Goal: Navigation & Orientation: Find specific page/section

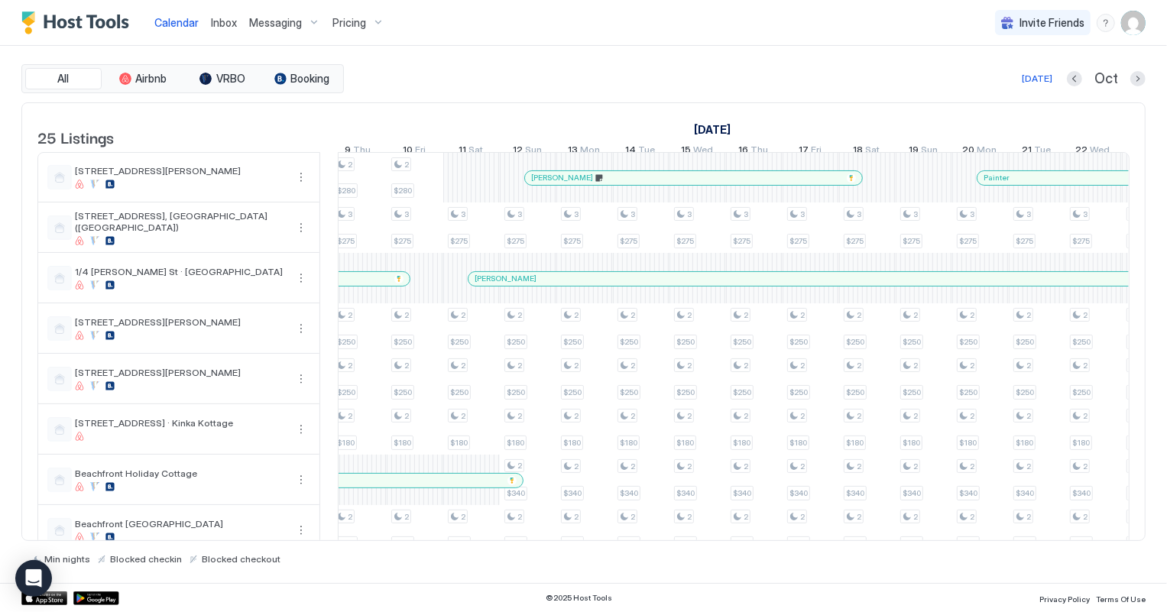
scroll to position [0, 517]
click at [1037, 80] on div "[DATE]" at bounding box center [1037, 79] width 31 height 14
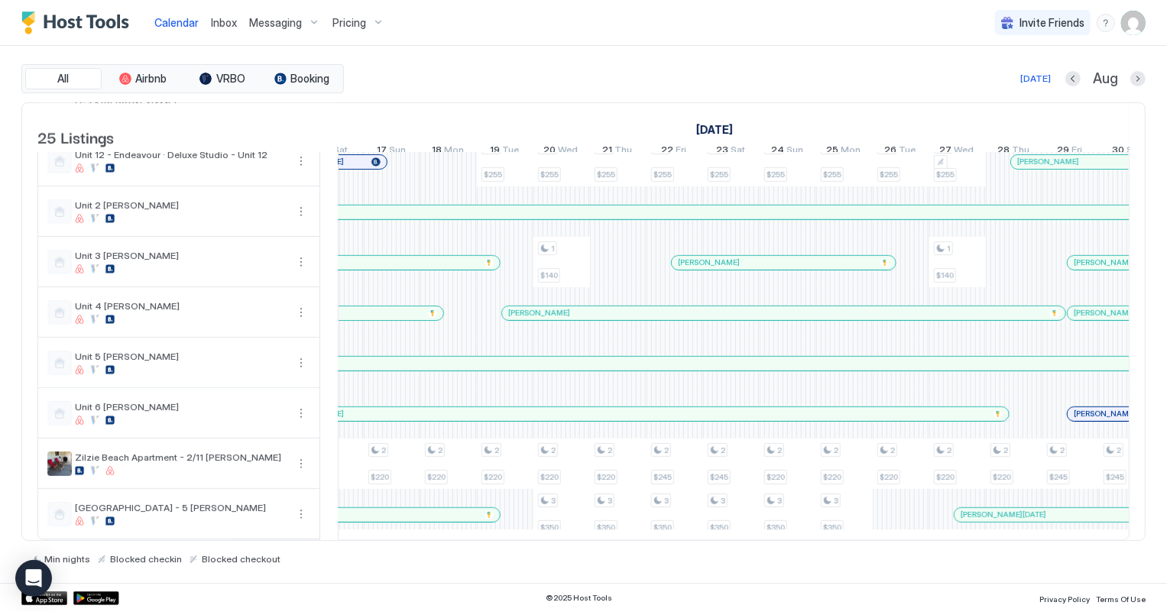
scroll to position [0, 0]
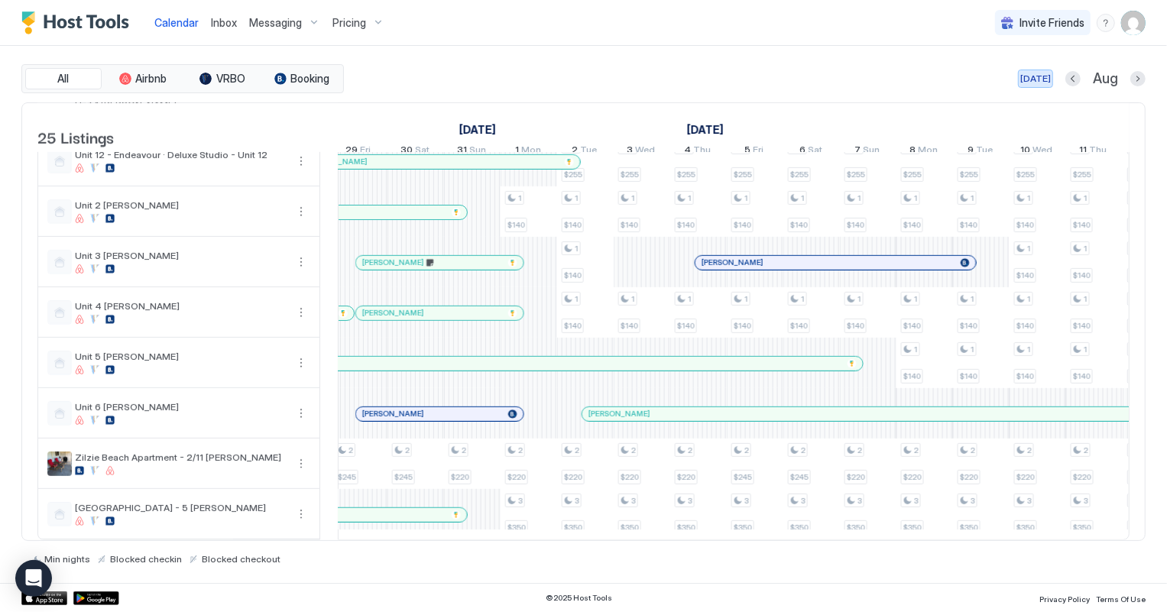
click at [1030, 81] on div "[DATE]" at bounding box center [1035, 79] width 31 height 14
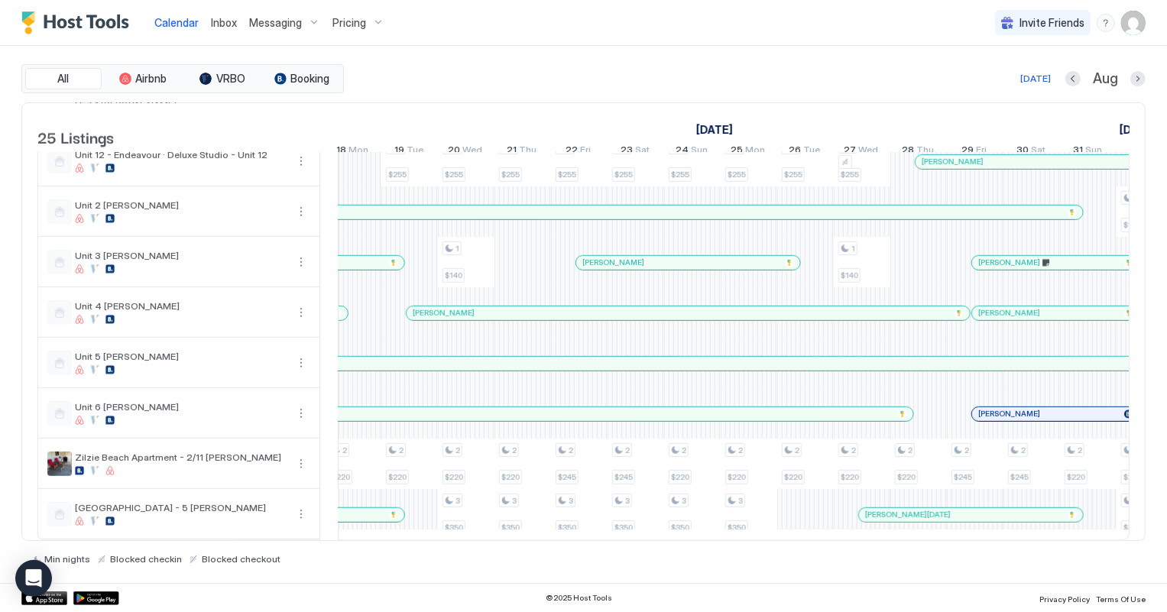
scroll to position [0, 1187]
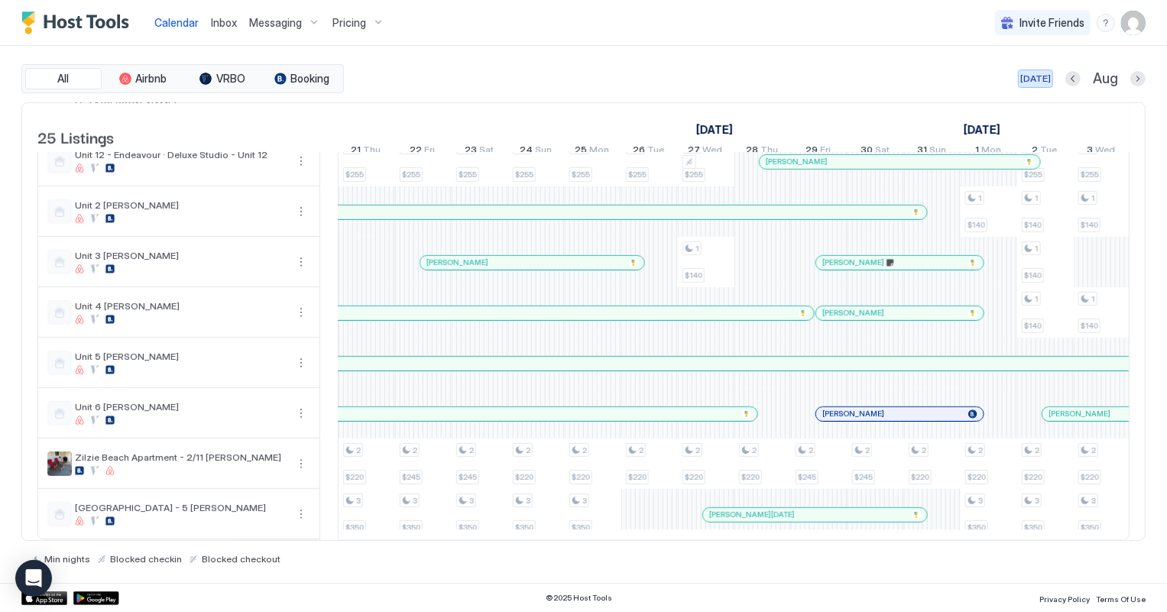
click at [1038, 78] on div "[DATE]" at bounding box center [1035, 79] width 31 height 14
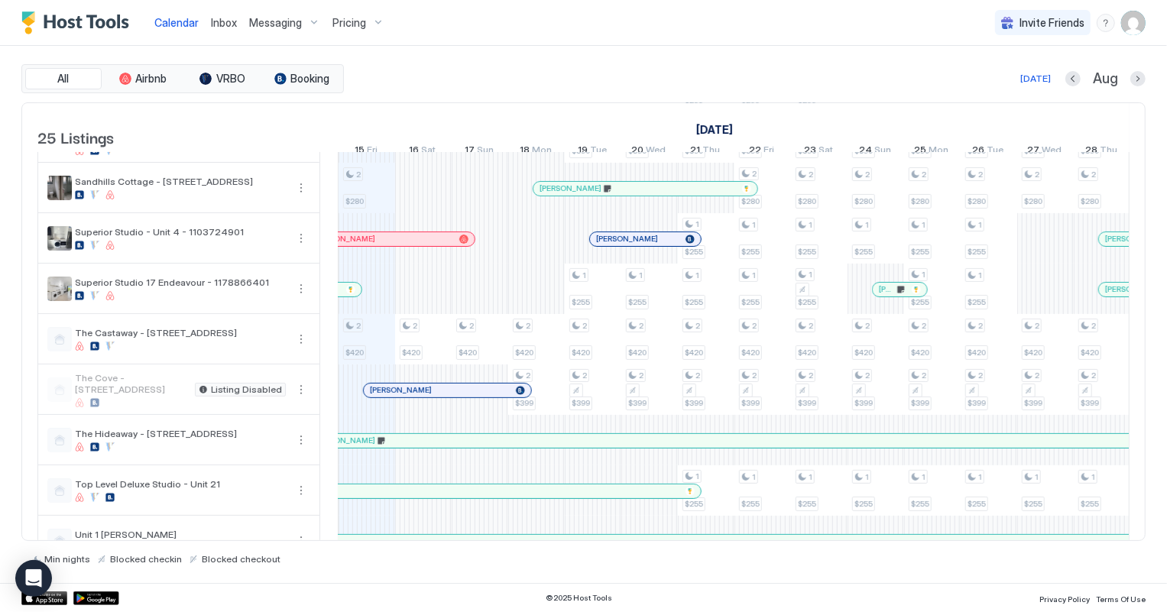
scroll to position [405, 0]
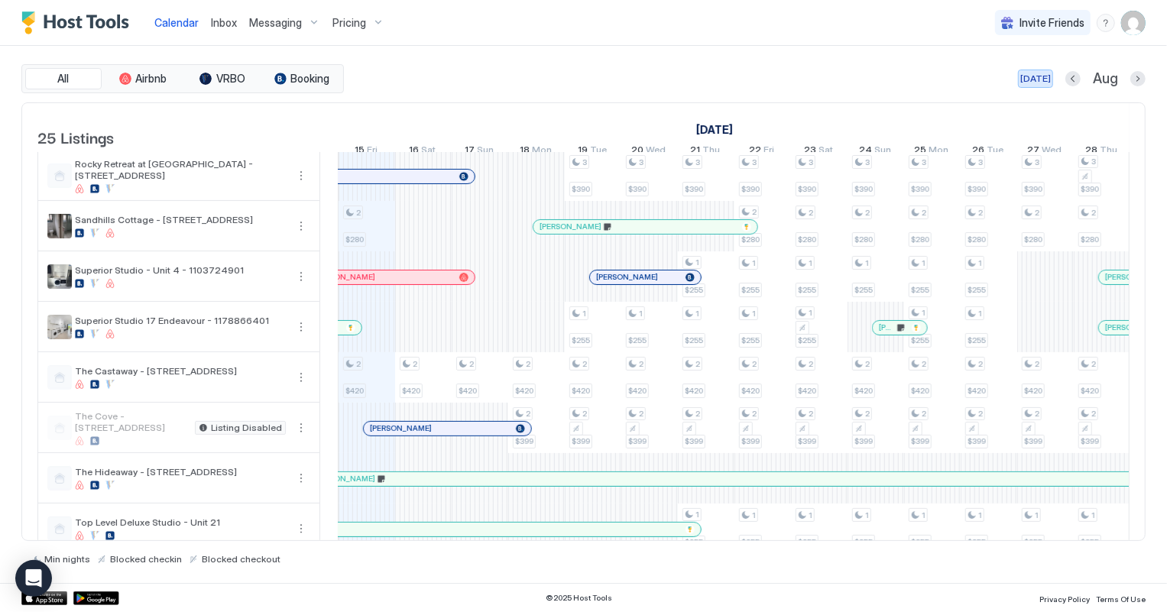
click at [1026, 78] on div "[DATE]" at bounding box center [1035, 79] width 31 height 14
click at [217, 23] on span "Inbox" at bounding box center [224, 22] width 26 height 13
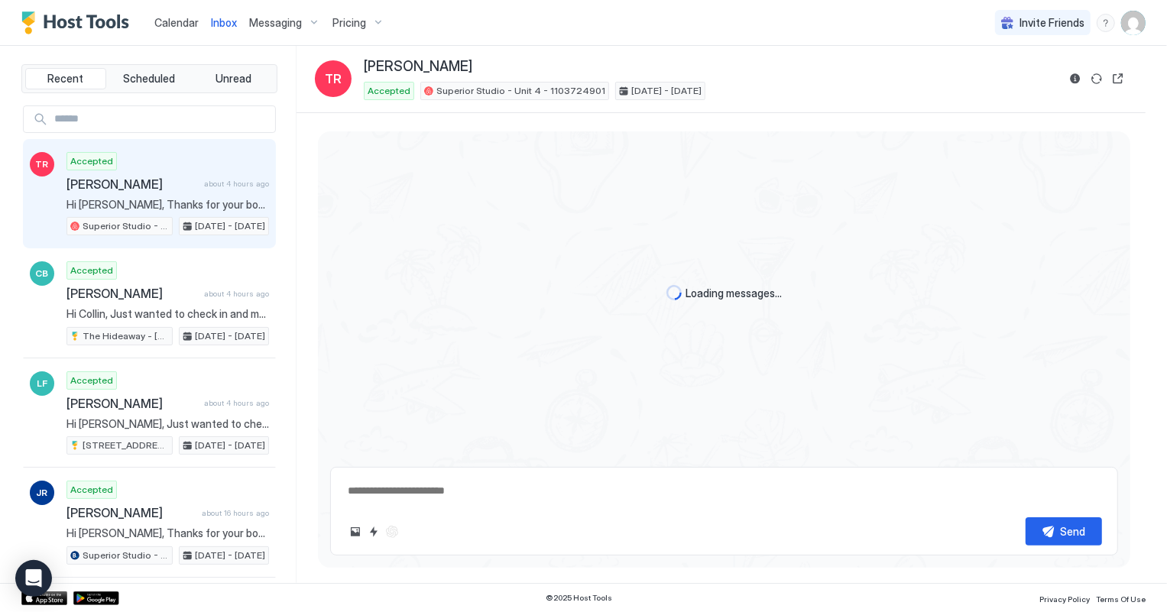
scroll to position [232, 0]
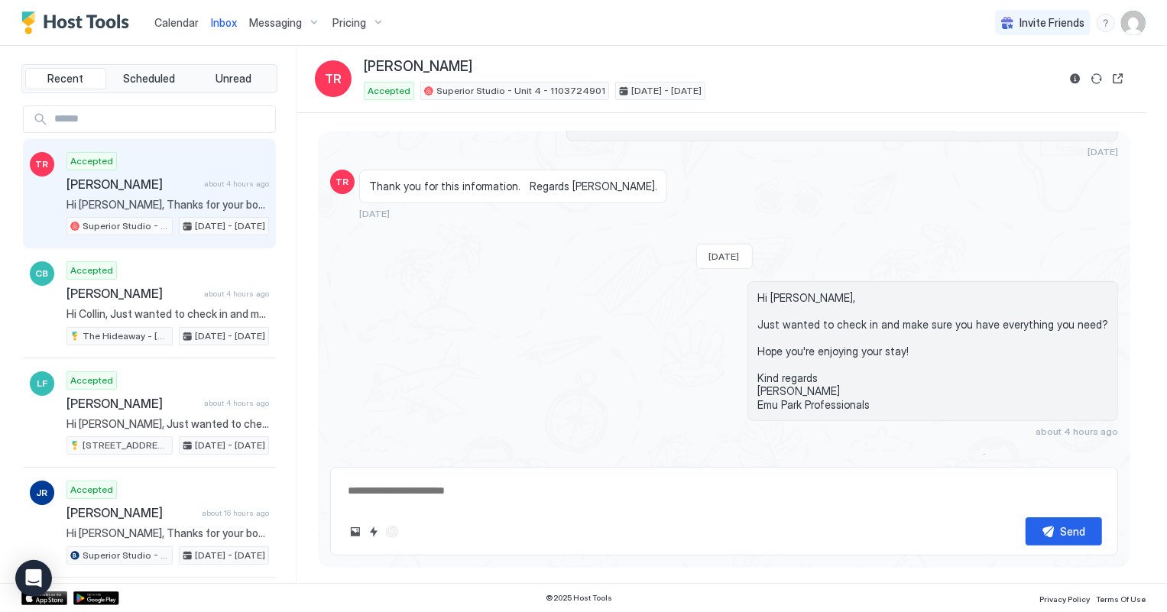
click at [186, 20] on span "Calendar" at bounding box center [176, 22] width 44 height 13
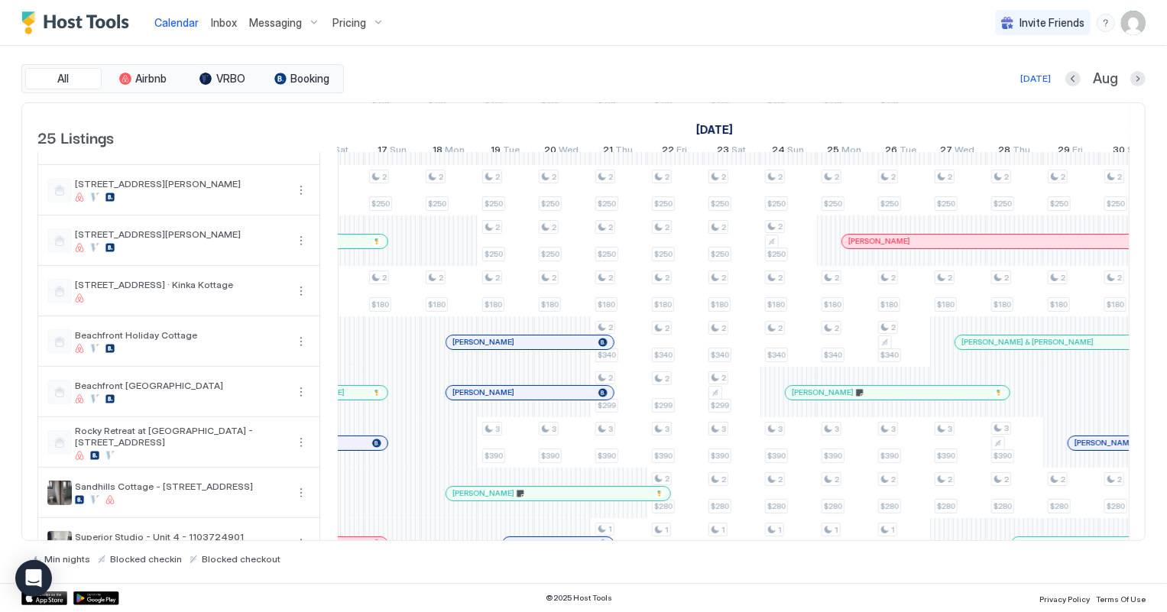
scroll to position [0, 1002]
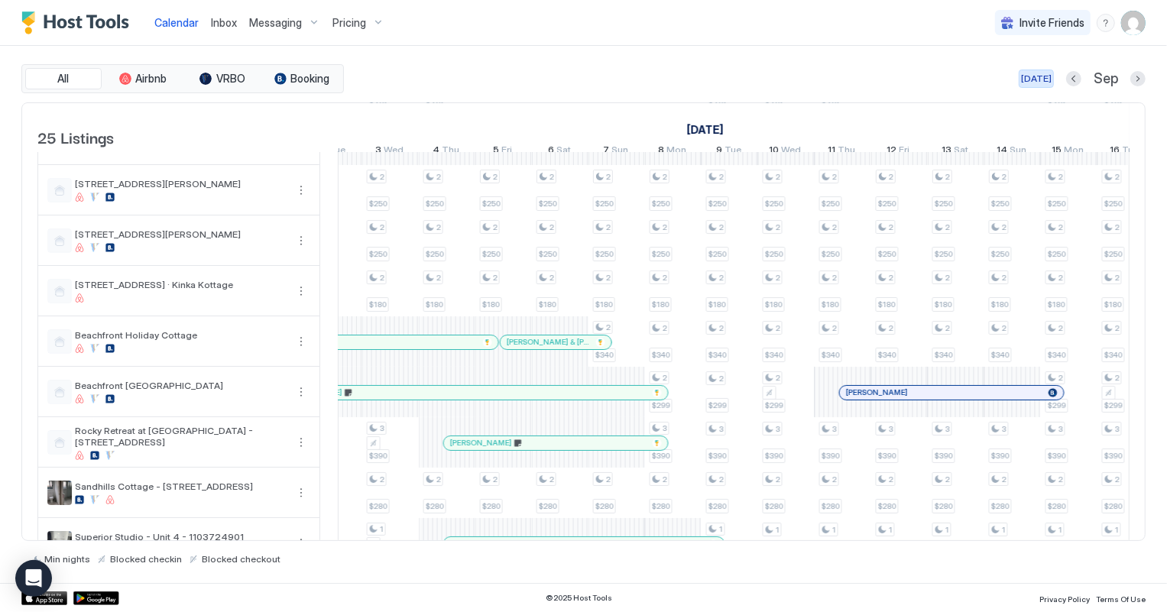
click at [1037, 76] on div "[DATE]" at bounding box center [1036, 79] width 31 height 14
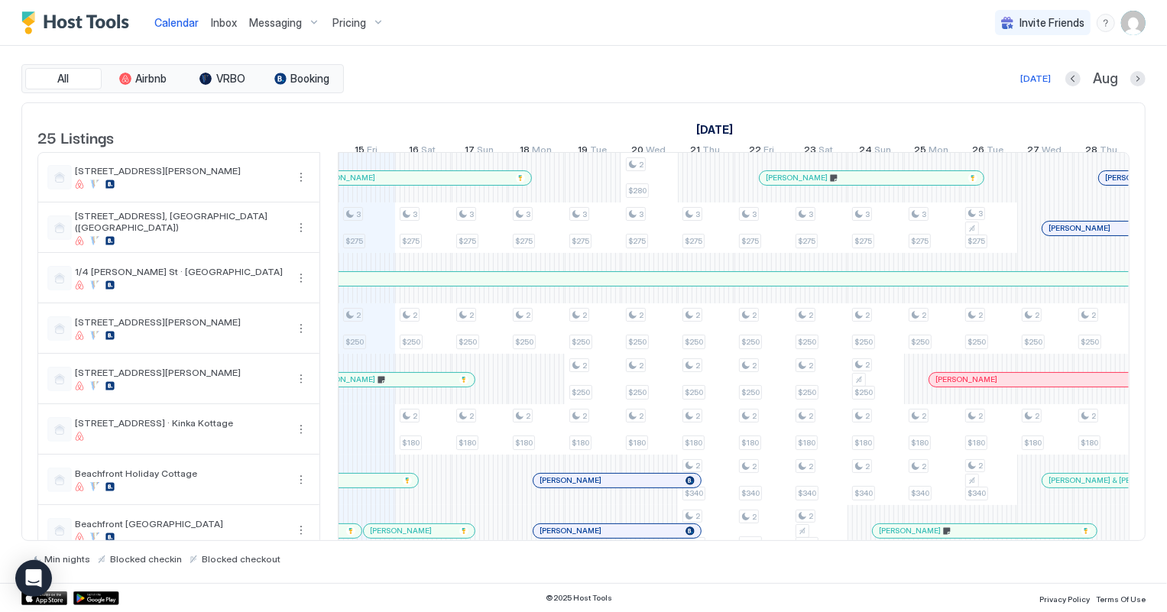
click at [220, 16] on span "Inbox" at bounding box center [224, 22] width 26 height 13
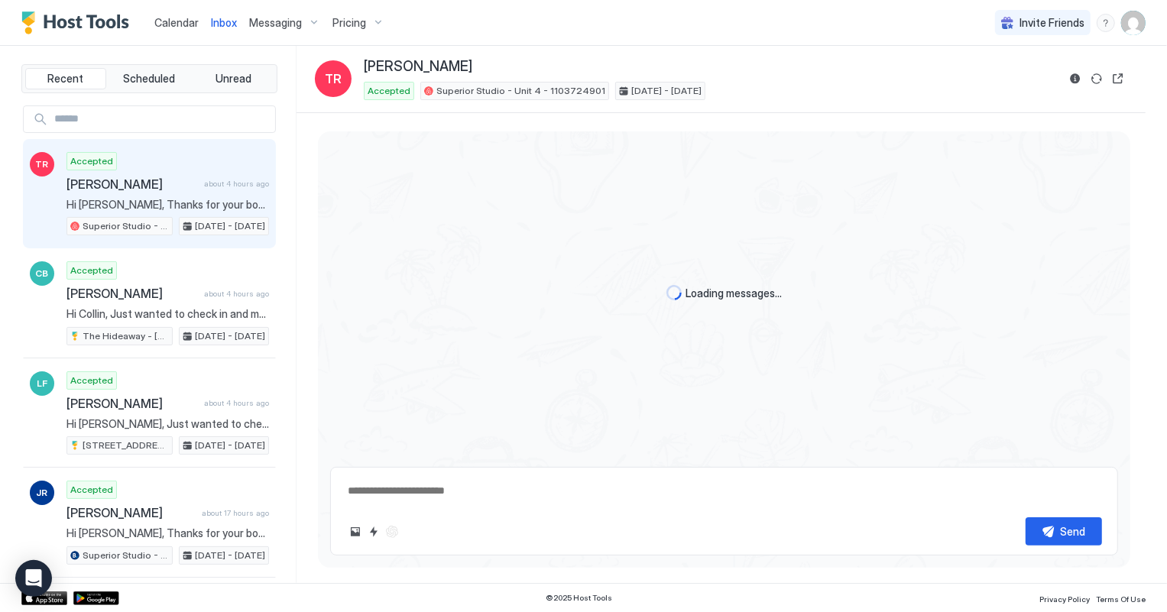
scroll to position [232, 0]
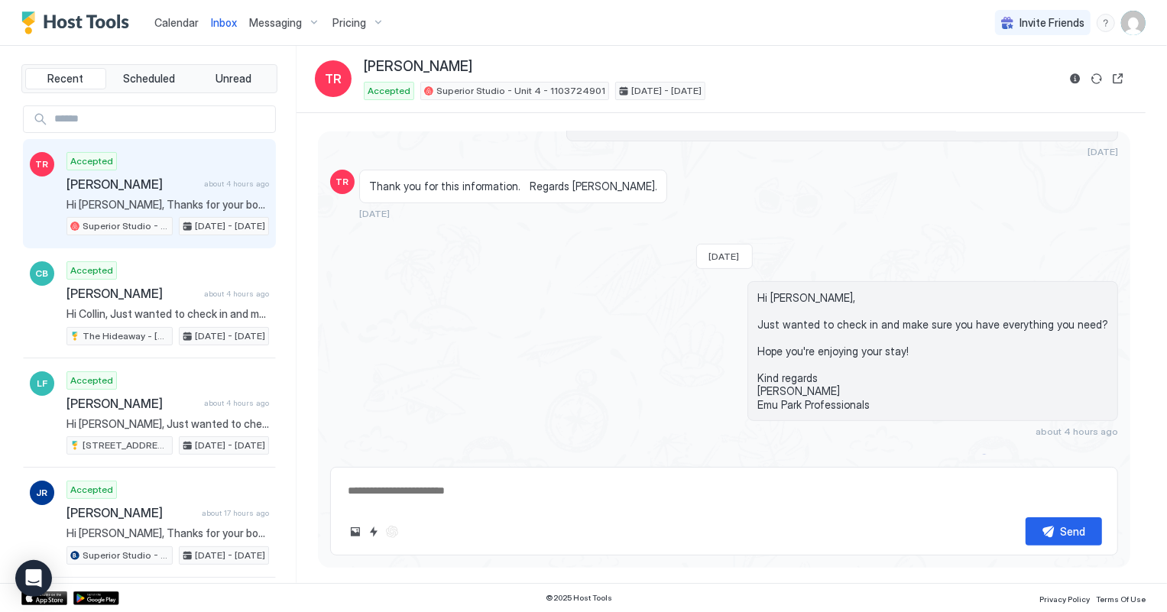
click at [163, 21] on span "Calendar" at bounding box center [176, 22] width 44 height 13
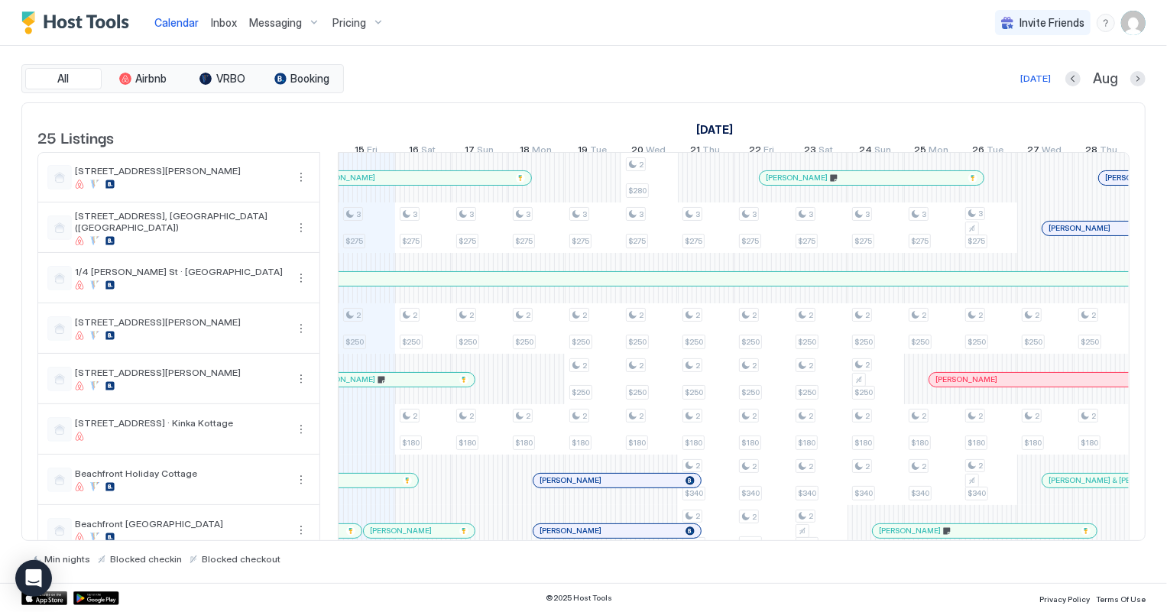
click at [233, 19] on span "Inbox" at bounding box center [224, 22] width 26 height 13
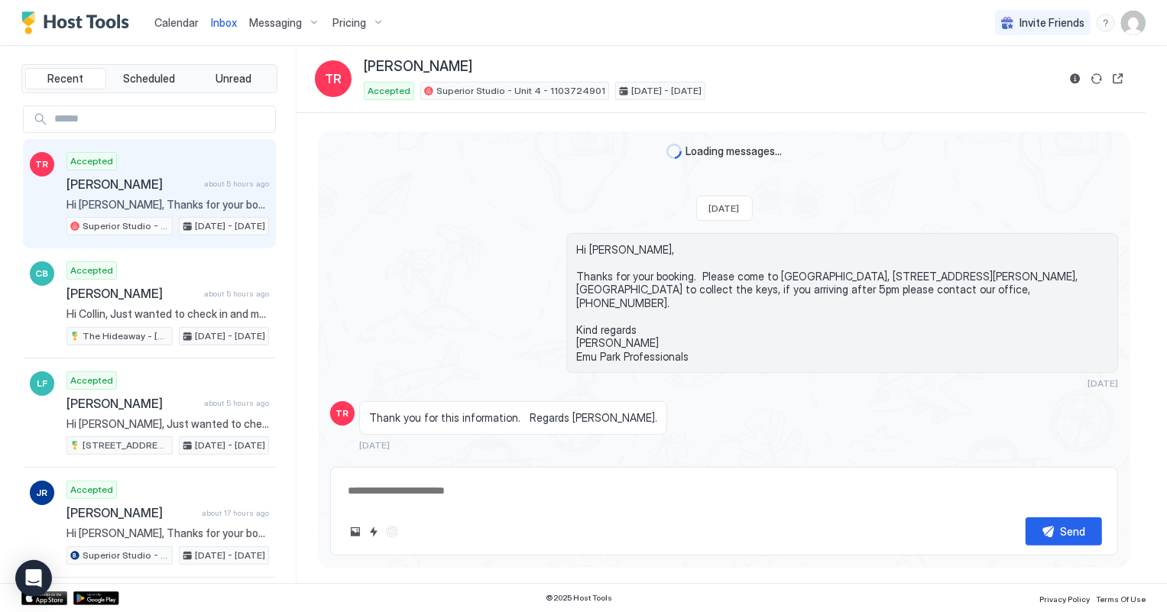
scroll to position [232, 0]
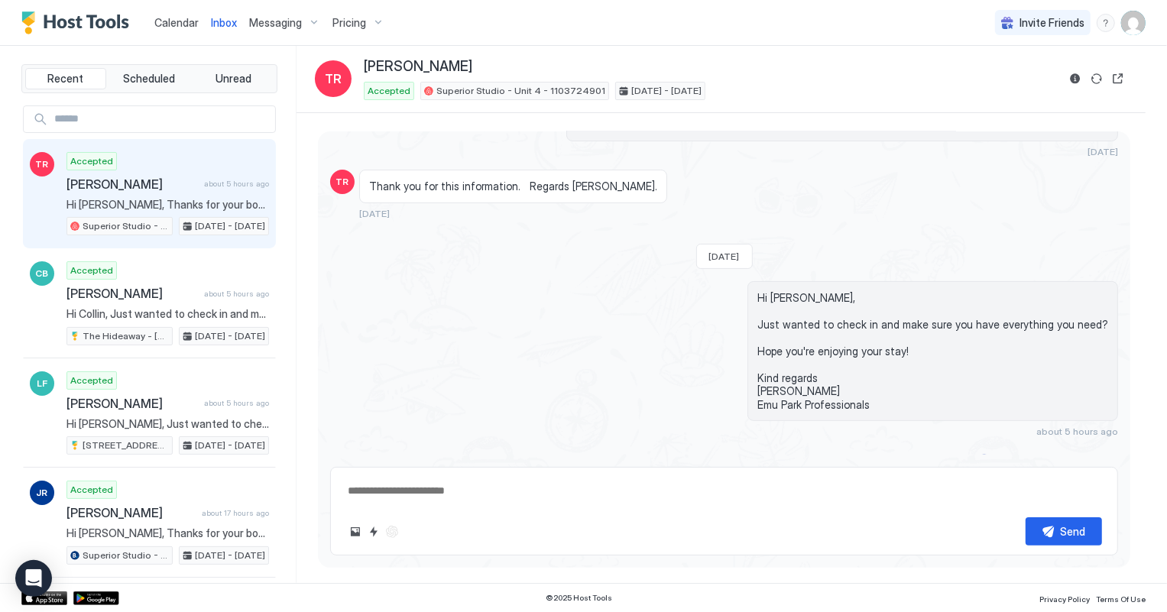
click at [157, 20] on span "Calendar" at bounding box center [176, 22] width 44 height 13
